Goal: Information Seeking & Learning: Learn about a topic

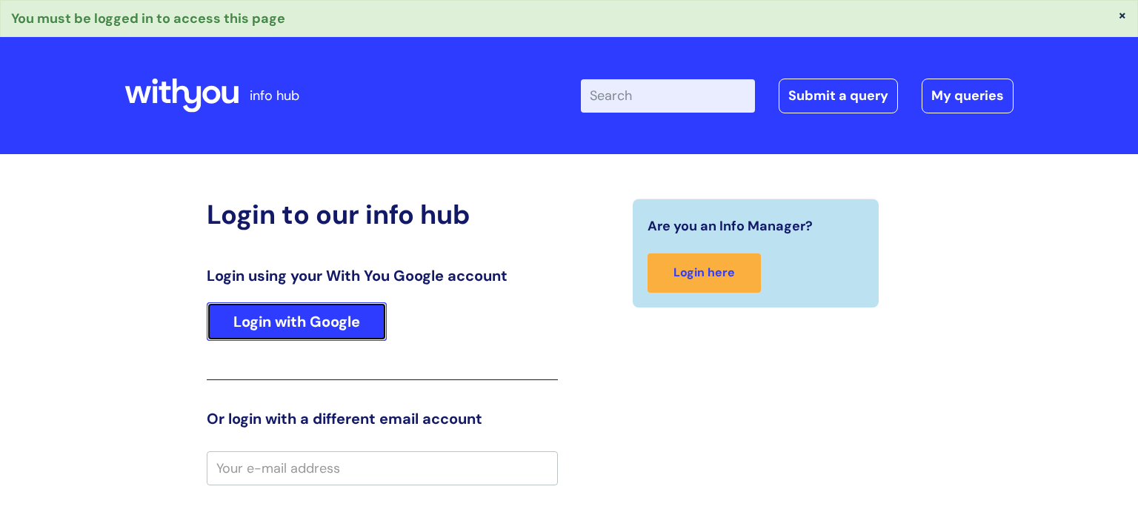
click at [304, 327] on link "Login with Google" at bounding box center [297, 321] width 180 height 39
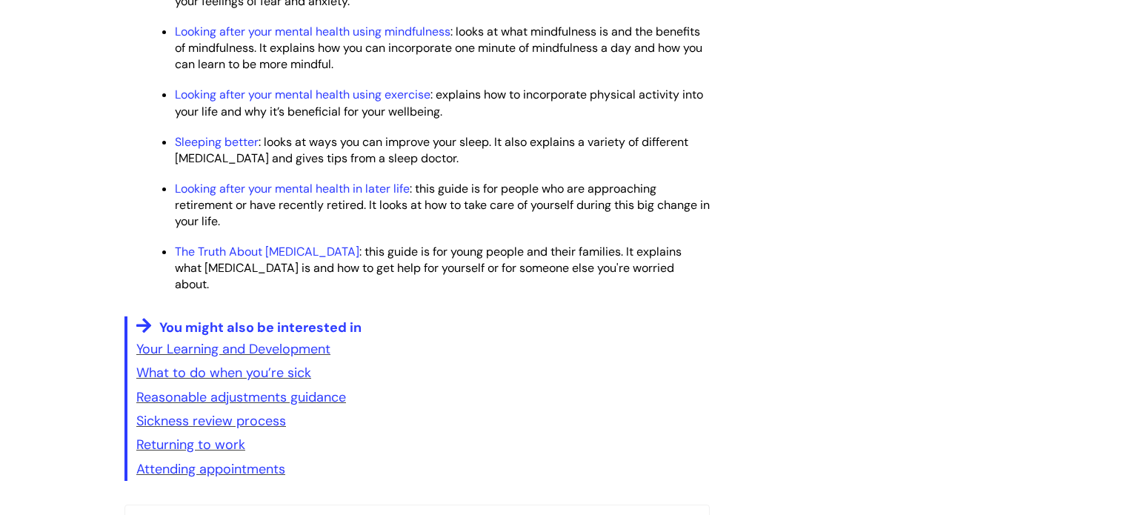
scroll to position [2211, 0]
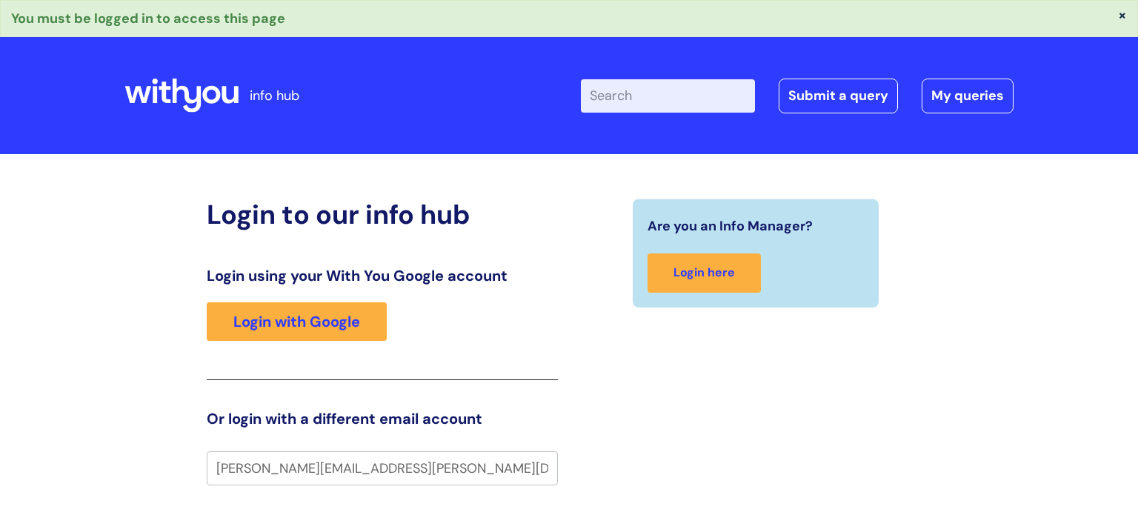
type input "[PERSON_NAME][EMAIL_ADDRESS][PERSON_NAME][DOMAIN_NAME]"
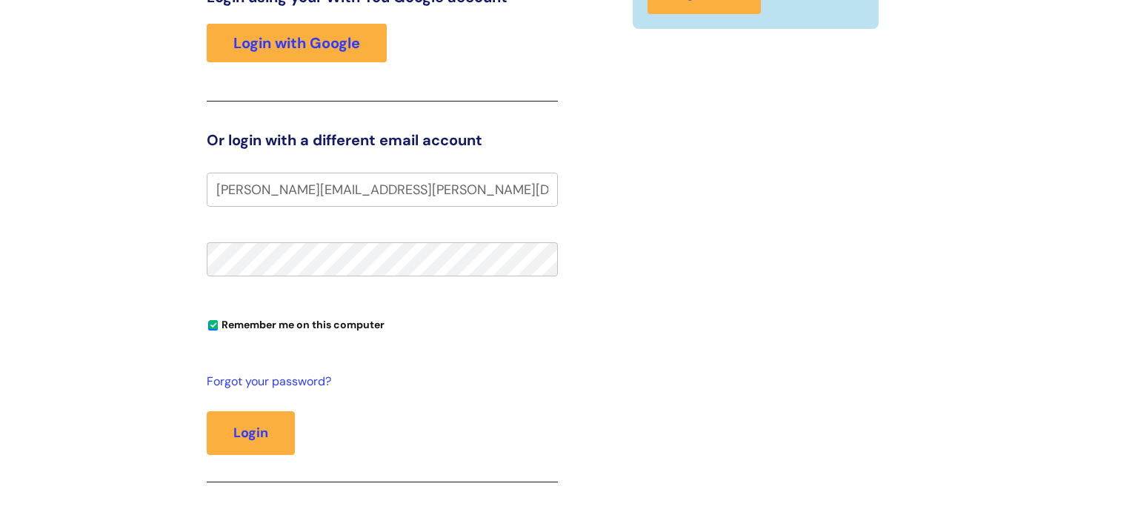
click at [207, 411] on button "Login" at bounding box center [251, 432] width 88 height 43
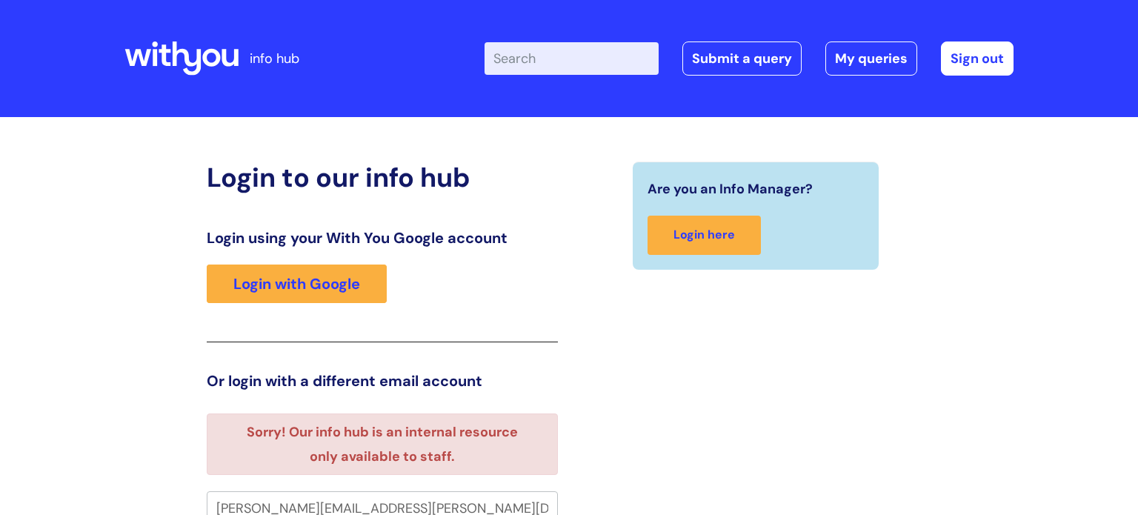
scroll to position [9, 0]
